Goal: Find specific page/section

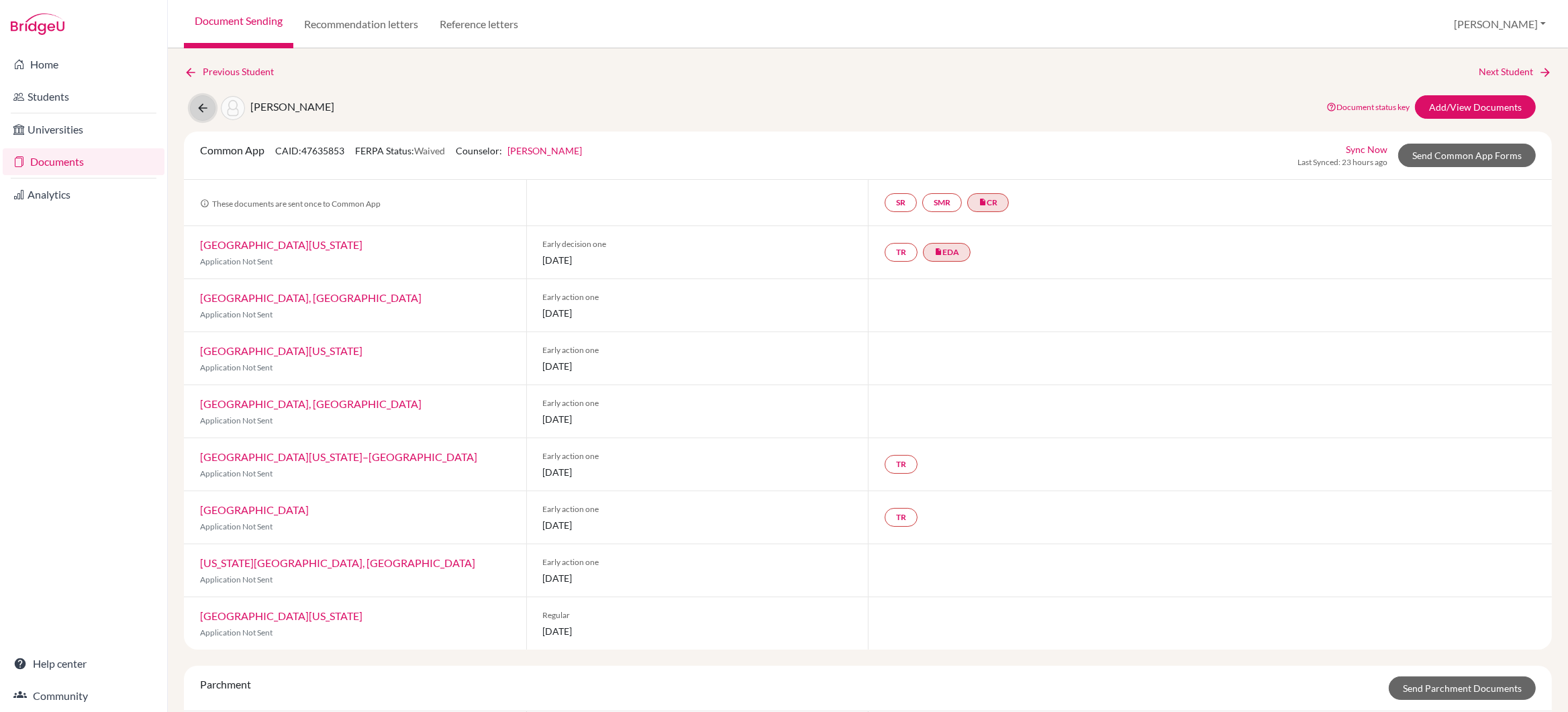
click at [204, 106] on icon at bounding box center [202, 108] width 13 height 13
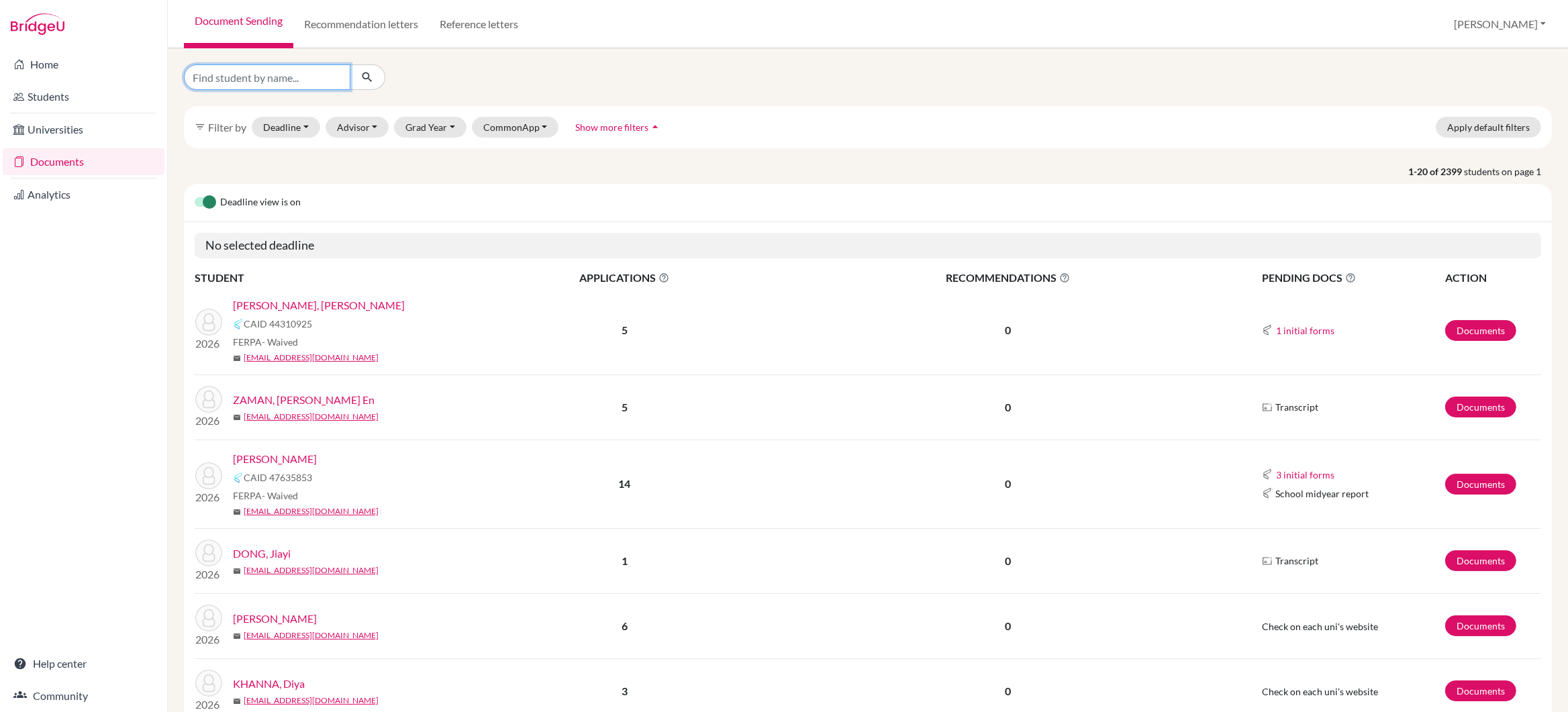
click at [205, 77] on input "Find student by name..." at bounding box center [267, 77] width 166 height 26
type input "Ziyan"
click at [365, 79] on icon "submit" at bounding box center [366, 77] width 13 height 13
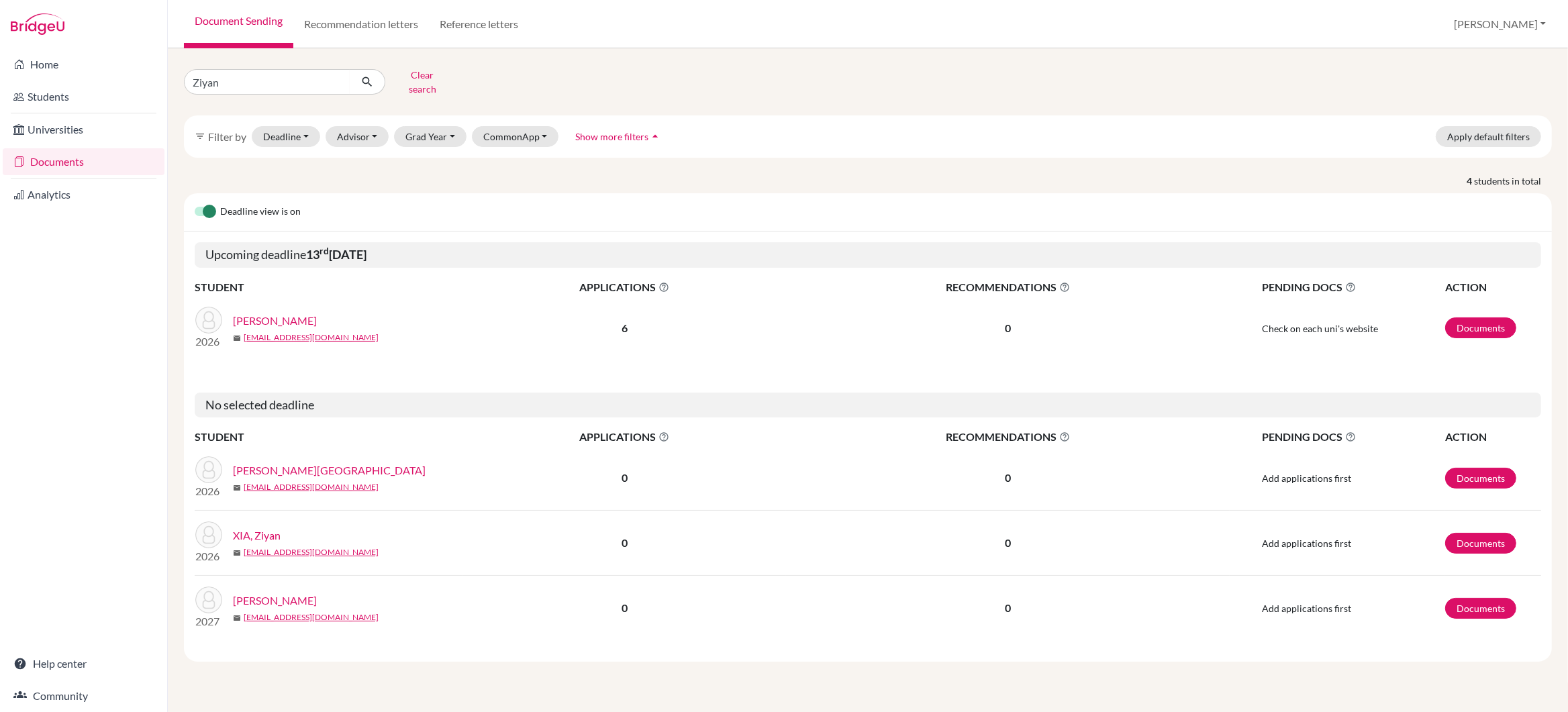
click at [257, 313] on link "[PERSON_NAME]" at bounding box center [275, 320] width 84 height 16
